Goal: Transaction & Acquisition: Purchase product/service

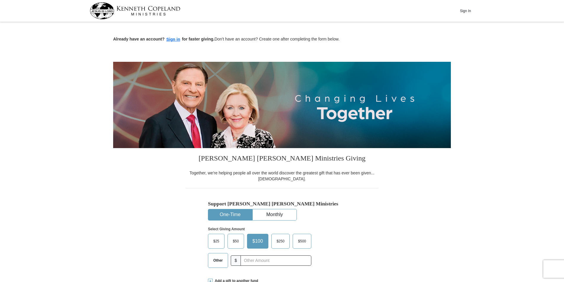
click at [303, 242] on span "$500" at bounding box center [302, 241] width 14 height 9
click at [0, 0] on input "$500" at bounding box center [0, 0] width 0 height 0
click at [267, 264] on input "text" at bounding box center [276, 261] width 66 height 10
click at [305, 246] on span "$500" at bounding box center [299, 241] width 14 height 9
click at [0, 0] on input "$500" at bounding box center [0, 0] width 0 height 0
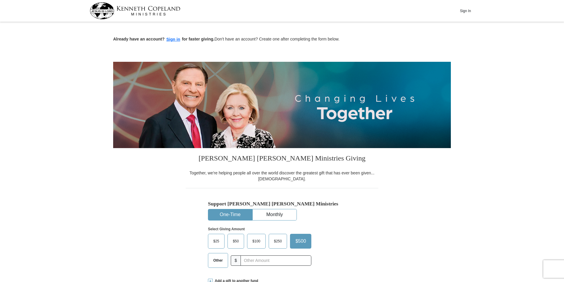
click at [466, 9] on button "Sign In" at bounding box center [465, 10] width 18 height 9
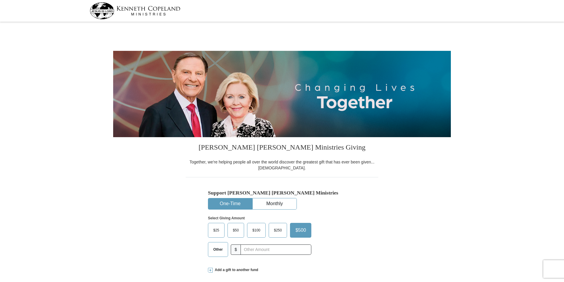
select select "FL"
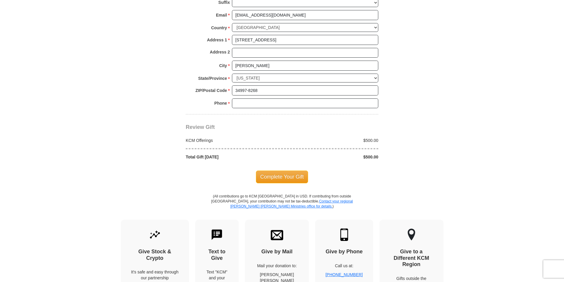
scroll to position [444, 0]
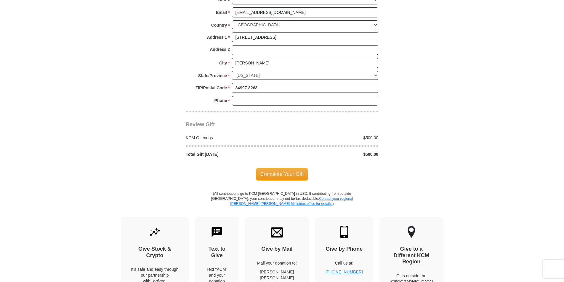
click at [277, 174] on span "Complete Your Gift" at bounding box center [282, 174] width 52 height 12
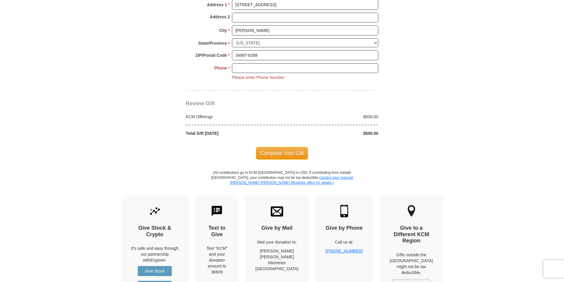
scroll to position [476, 0]
click at [238, 72] on input "Phone * *" at bounding box center [305, 69] width 146 height 10
type input "7722190156"
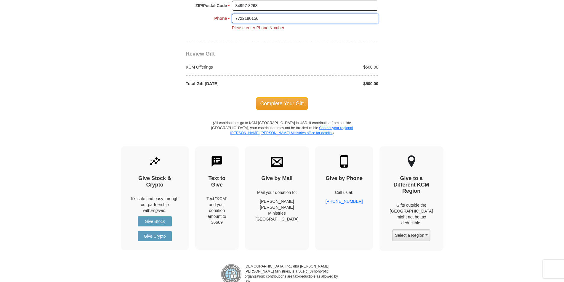
scroll to position [535, 0]
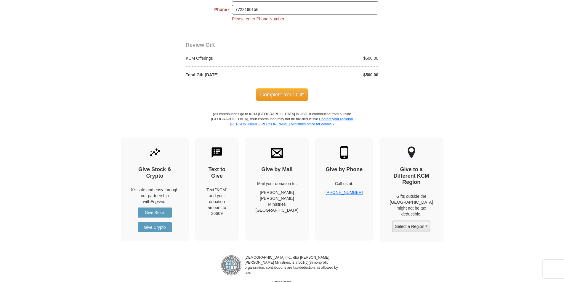
click at [285, 93] on span "Complete Your Gift" at bounding box center [282, 95] width 52 height 12
